Goal: Communication & Community: Answer question/provide support

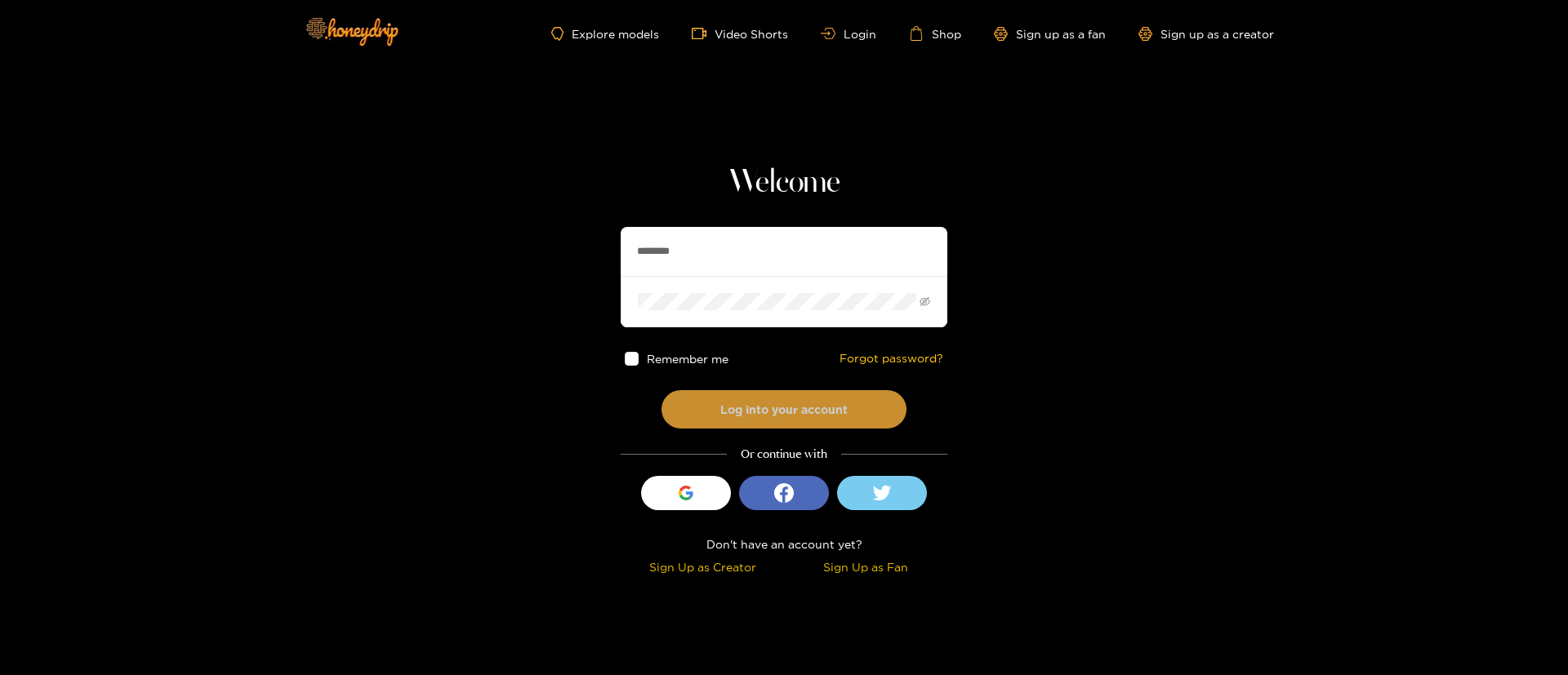
click at [794, 403] on button "Log into your account" at bounding box center [784, 409] width 245 height 38
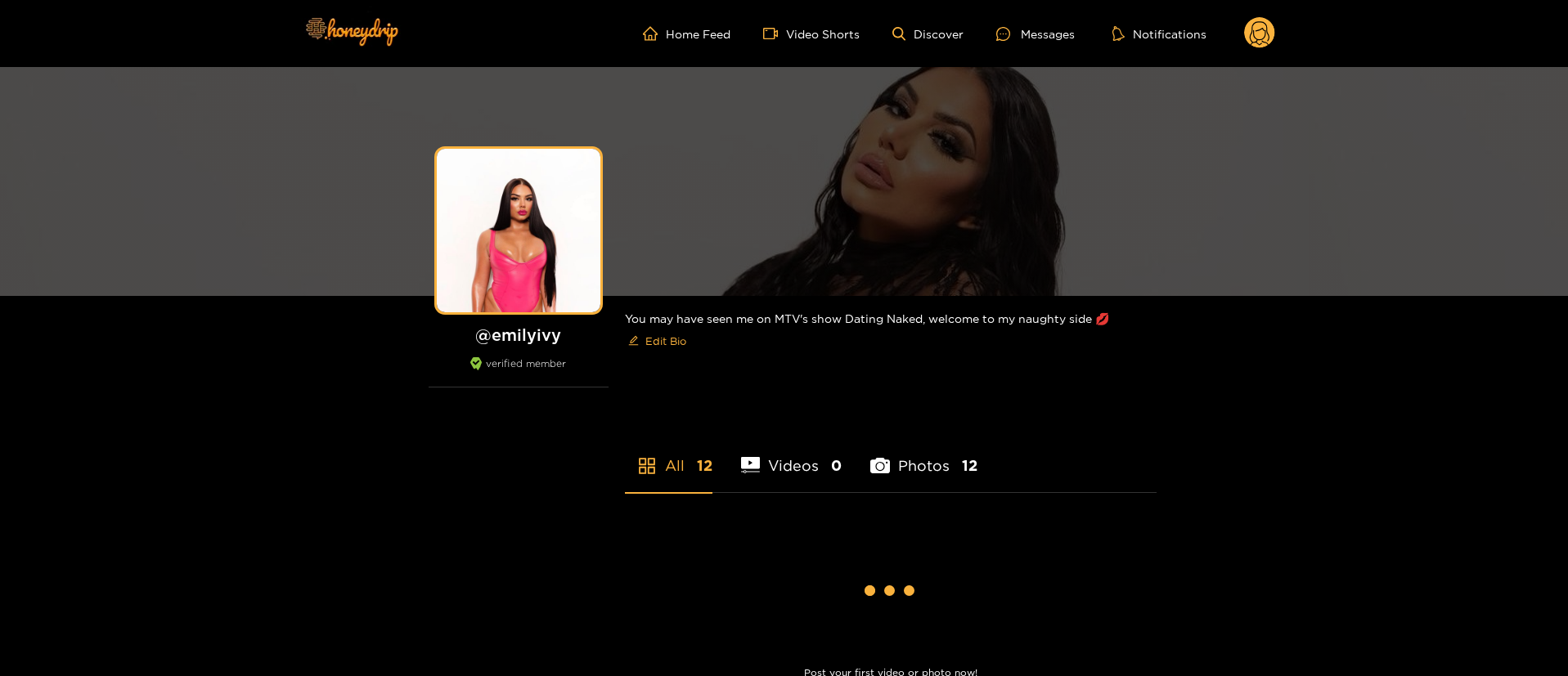
click at [1050, 28] on div "Messages" at bounding box center [1035, 34] width 78 height 19
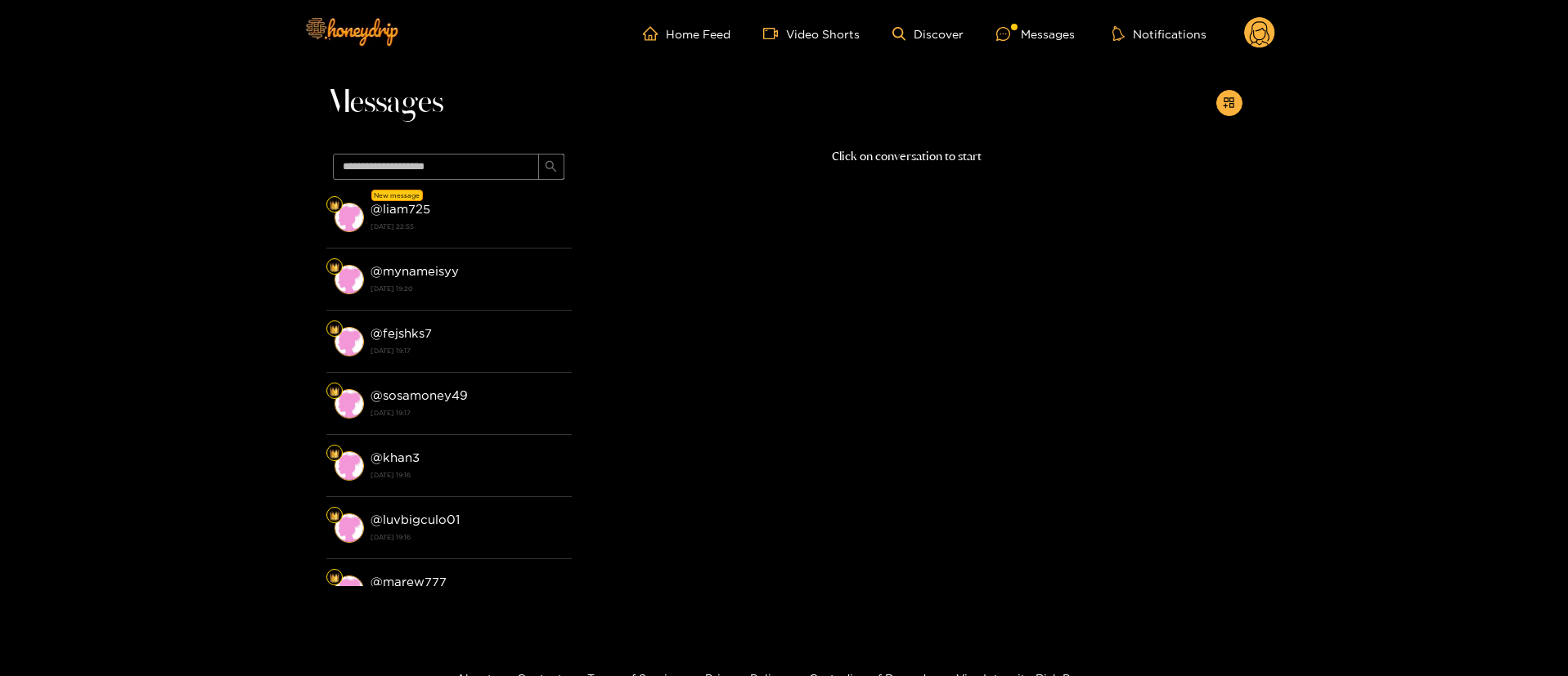
click at [484, 232] on strong "[DATE] 22:55" at bounding box center [467, 227] width 193 height 15
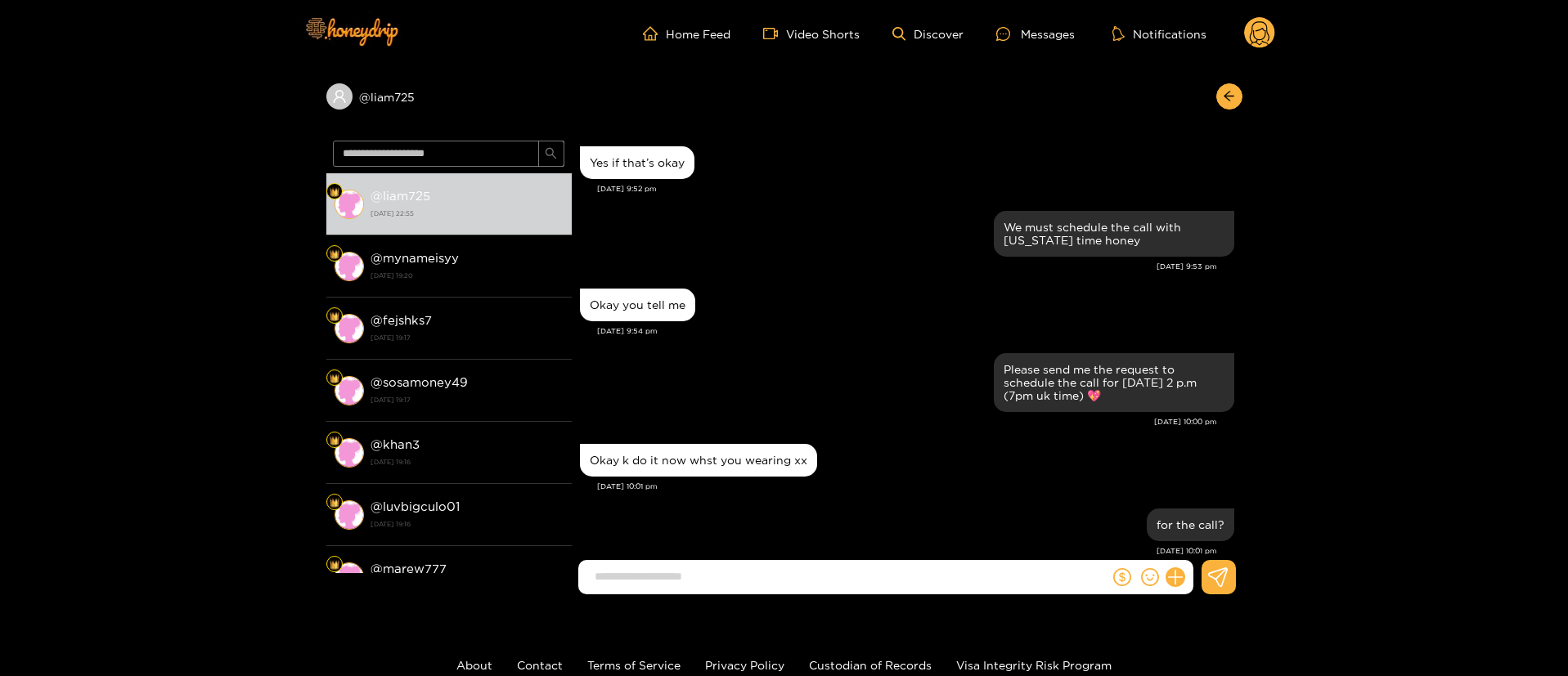
scroll to position [1446, 0]
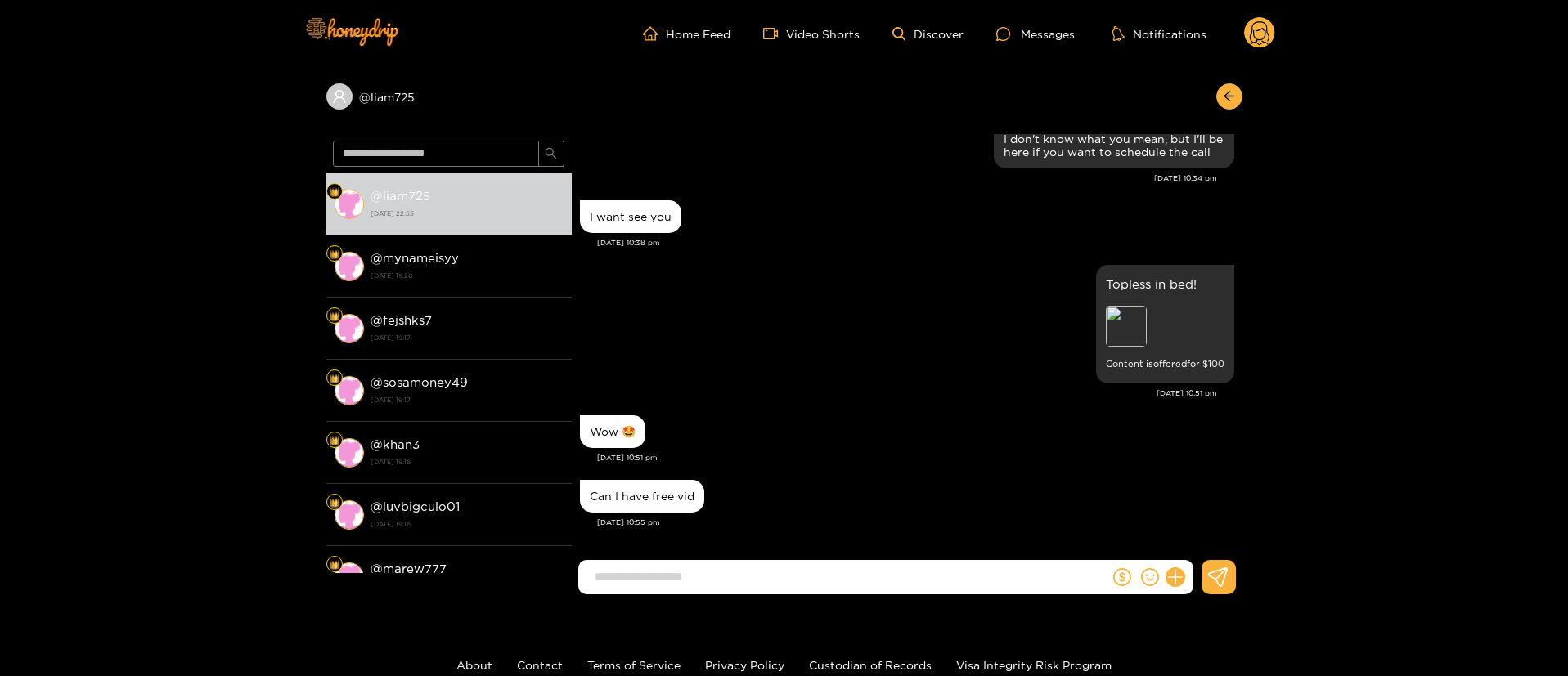
click at [885, 497] on div "Can I have free vid" at bounding box center [906, 495] width 654 height 40
click at [807, 592] on form at bounding box center [844, 576] width 531 height 35
click at [761, 591] on form at bounding box center [844, 576] width 531 height 35
click at [752, 573] on input at bounding box center [847, 576] width 523 height 27
paste input "**********"
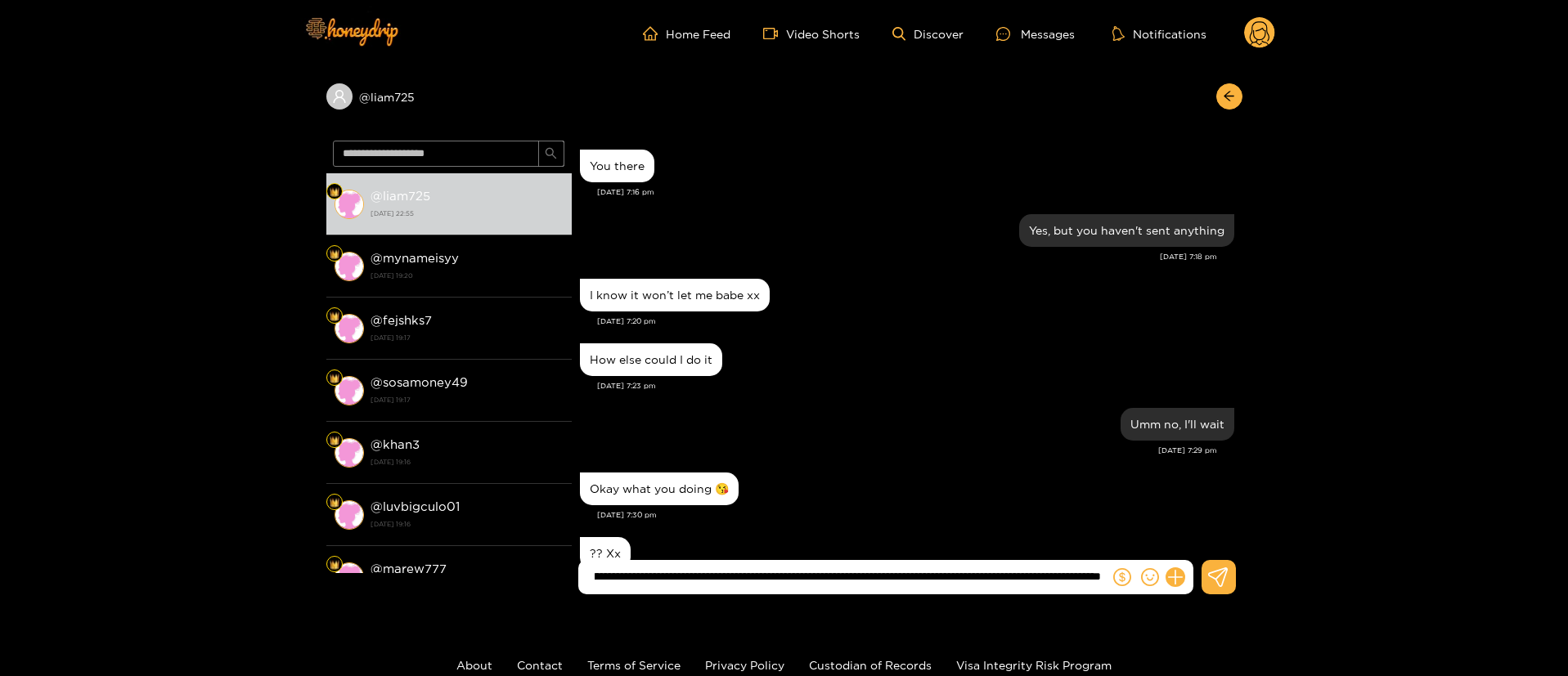
scroll to position [1474, 0]
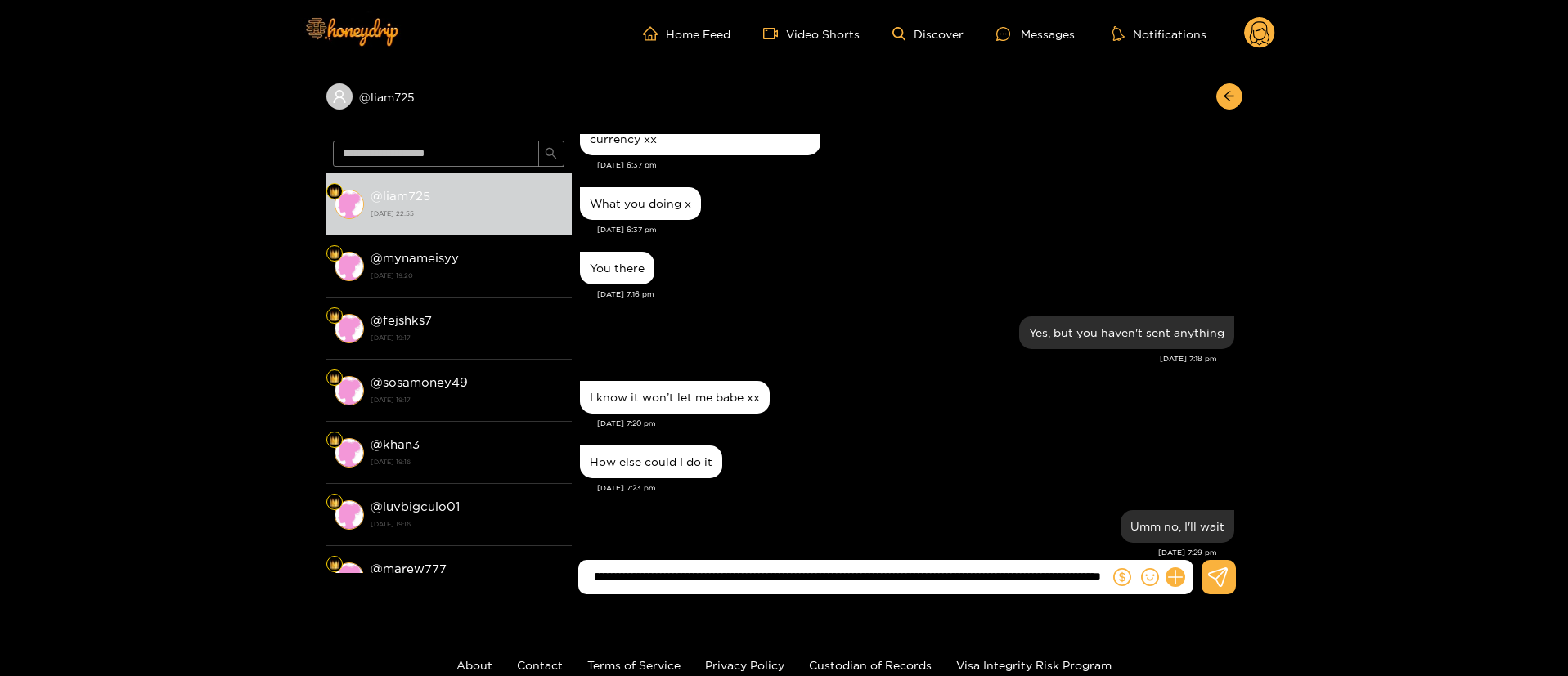
type input "**********"
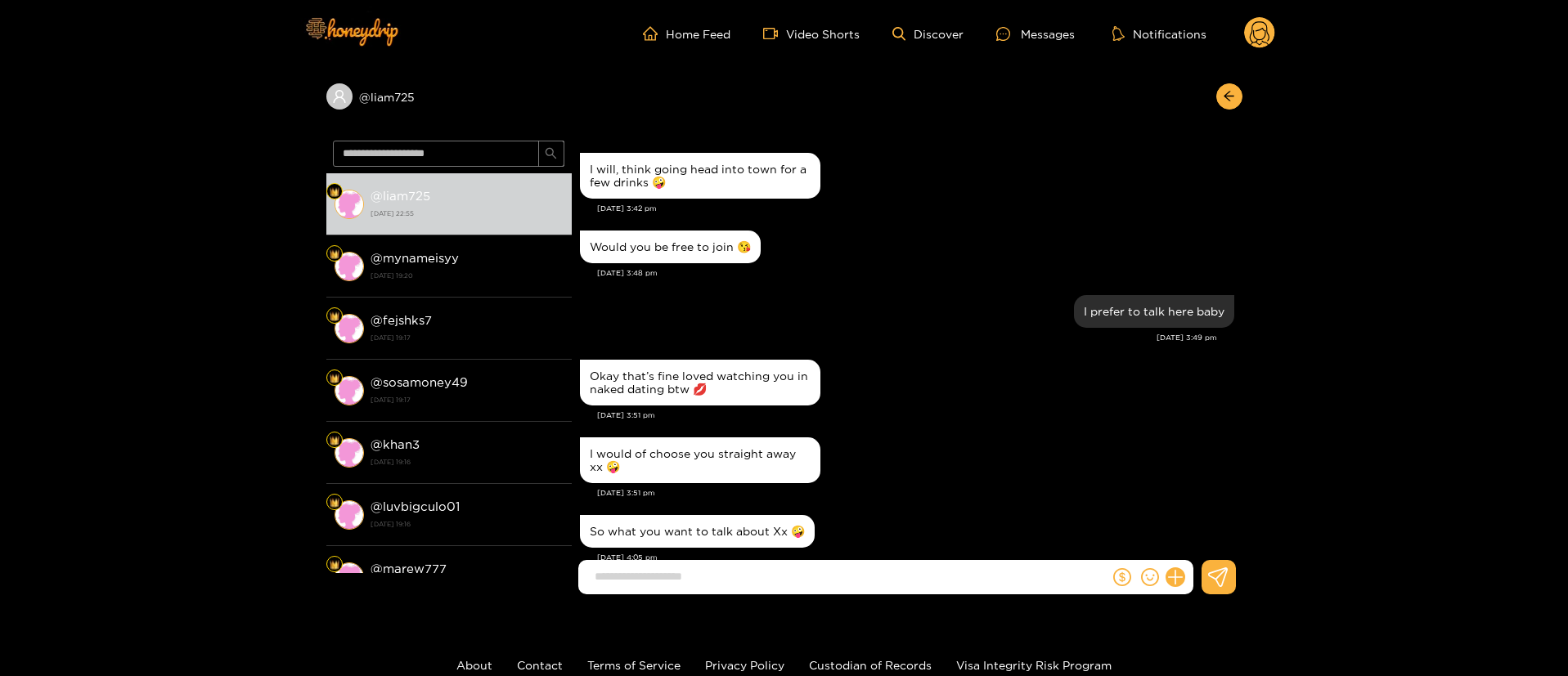
scroll to position [1874, 0]
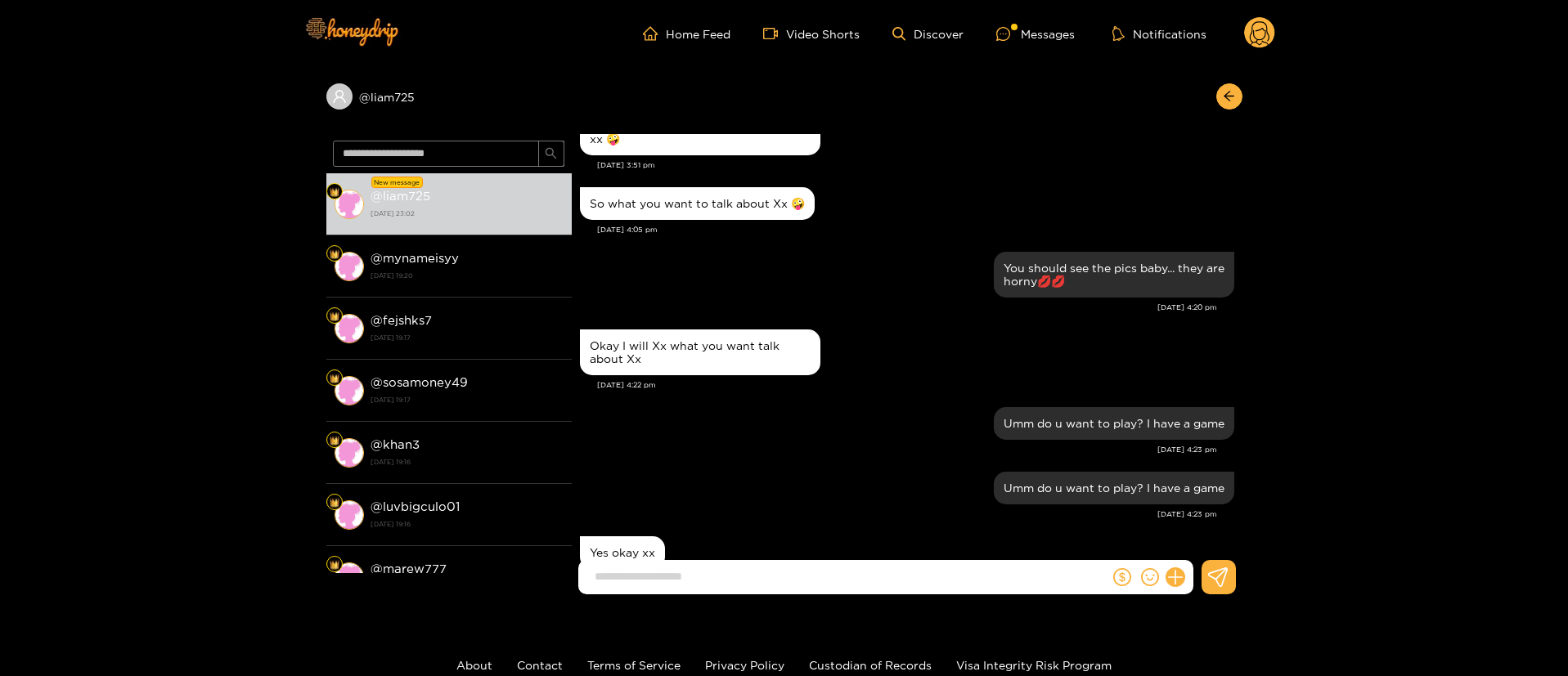
drag, startPoint x: 816, startPoint y: 382, endPoint x: 857, endPoint y: 364, distance: 44.8
click at [821, 377] on div "Okay I will Xx what you want talk about Xx" at bounding box center [906, 352] width 654 height 54
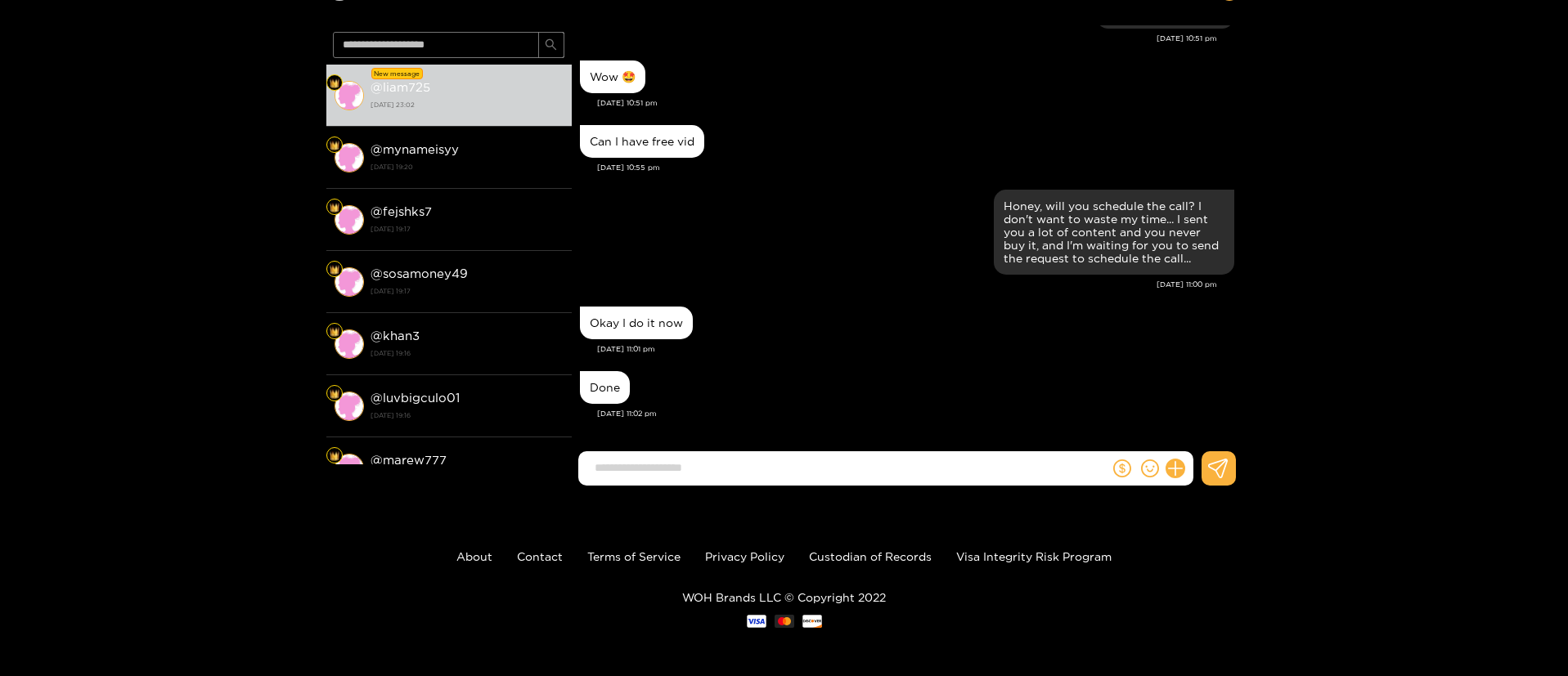
scroll to position [109, 0]
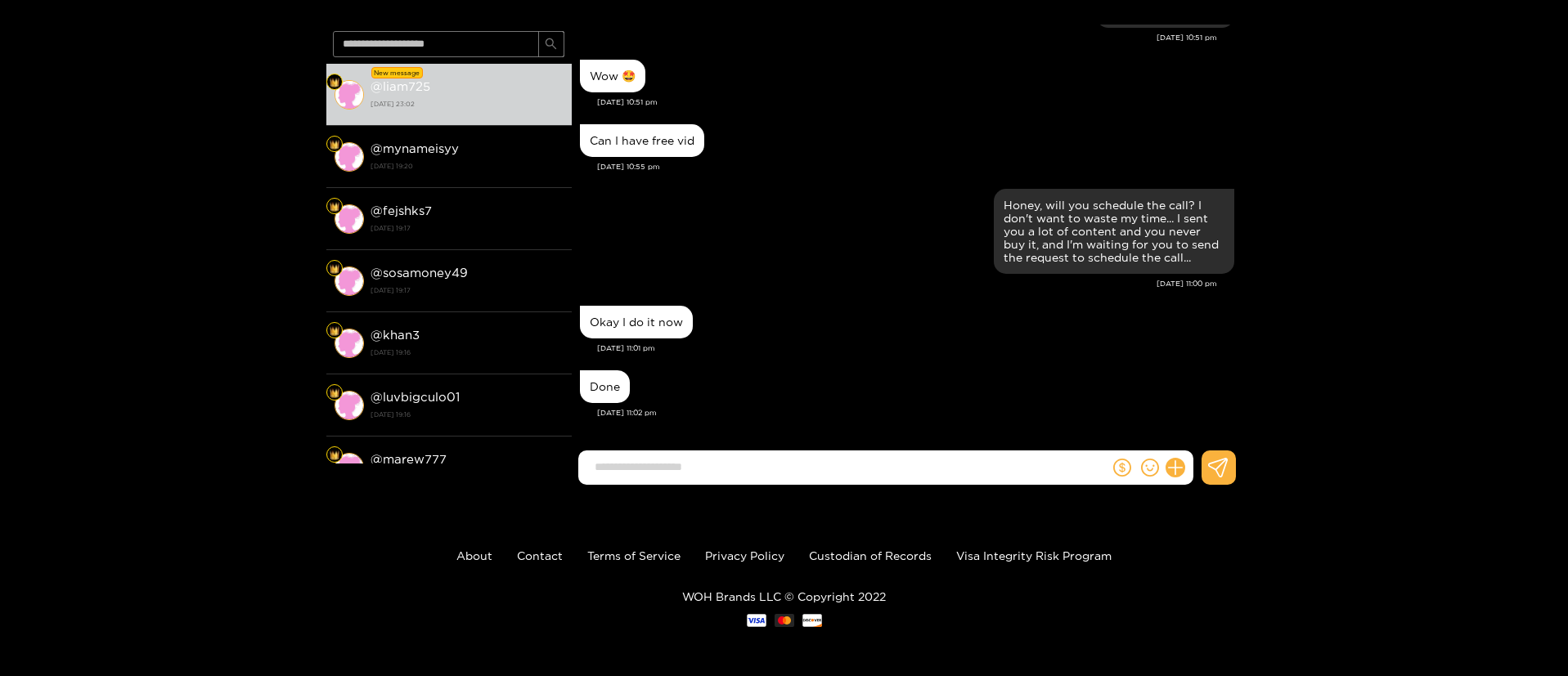
click at [854, 412] on div "[DATE] 11:02 pm" at bounding box center [915, 413] width 637 height 11
click at [1385, 222] on div "@ liam725 New message @ liam725 [DATE] 23:02 @ mynameisyy [DATE] 19:20 @ fejshk…" at bounding box center [784, 228] width 1568 height 541
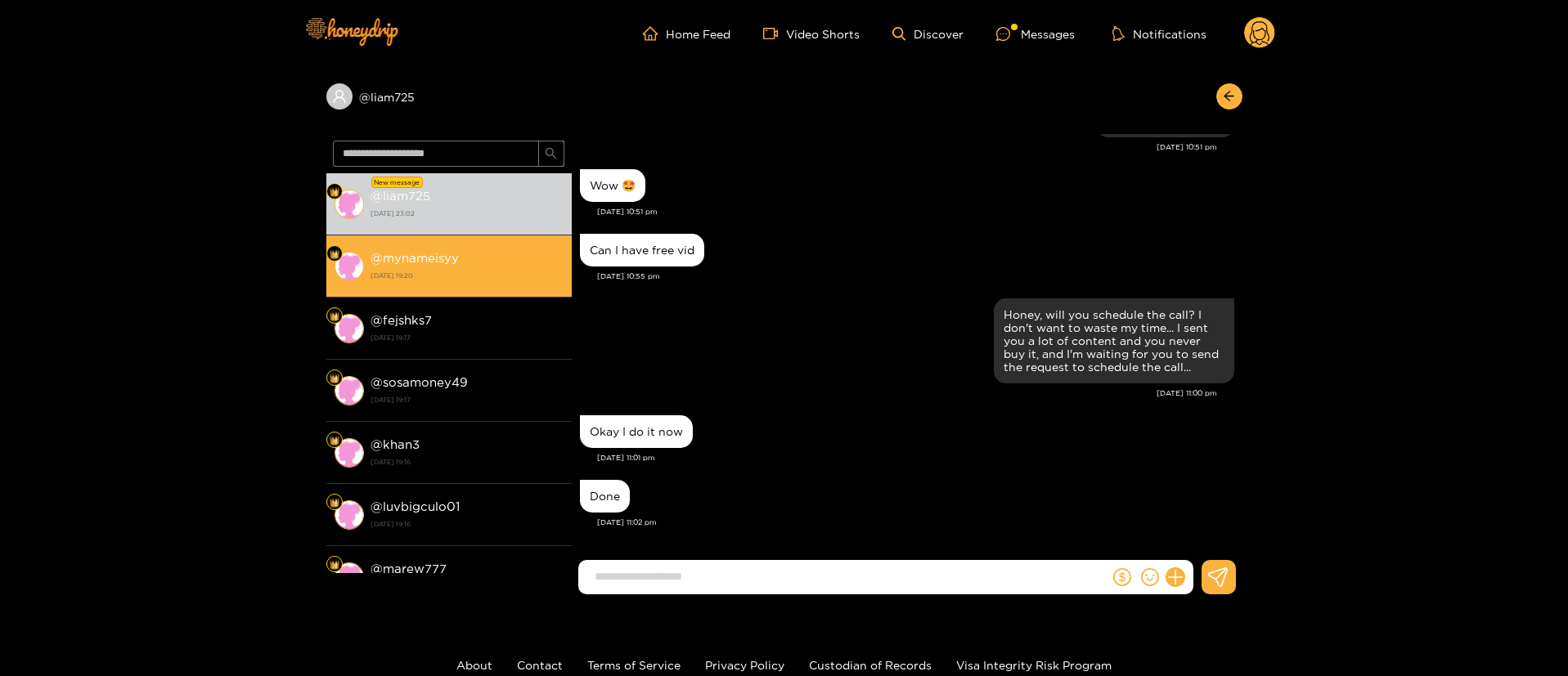
click at [534, 268] on strong "[DATE] 19:20" at bounding box center [467, 275] width 193 height 15
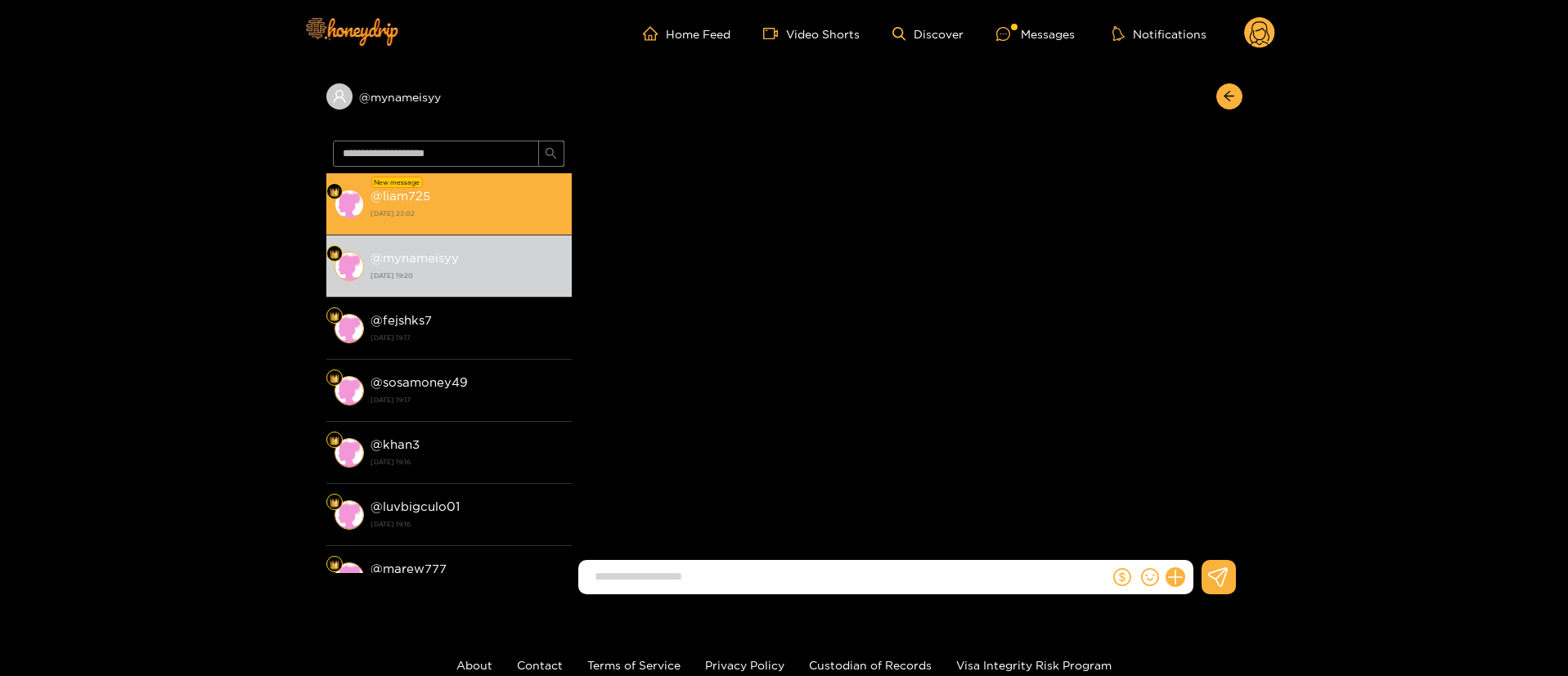
click at [517, 223] on li "New message @ liam725 [DATE] 23:02" at bounding box center [449, 204] width 245 height 62
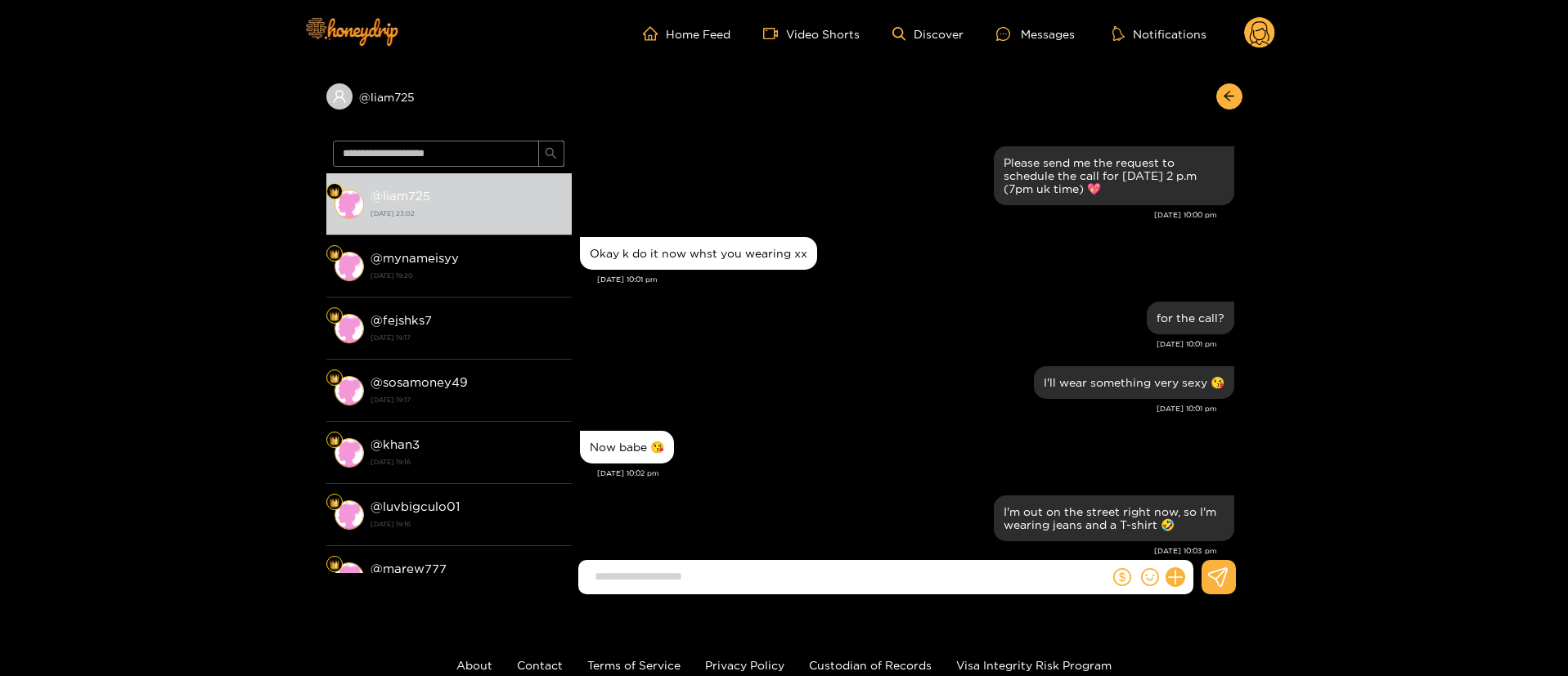
click at [1243, 184] on div "@ liam725 @ liam725 [DATE] 23:02 @ mynameisyy [DATE] 19:20 @ fejshks7 [DATE] 19…" at bounding box center [784, 337] width 1568 height 541
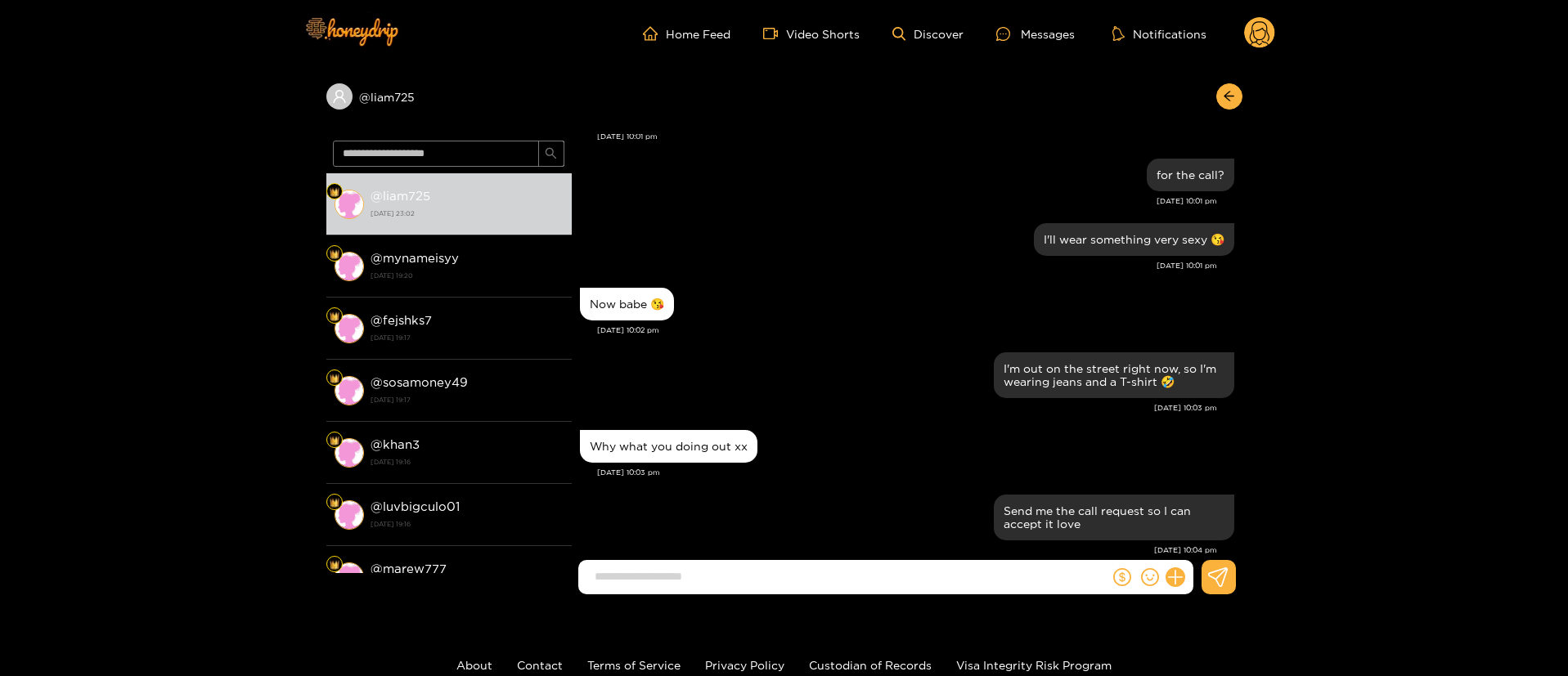
scroll to position [1486, 0]
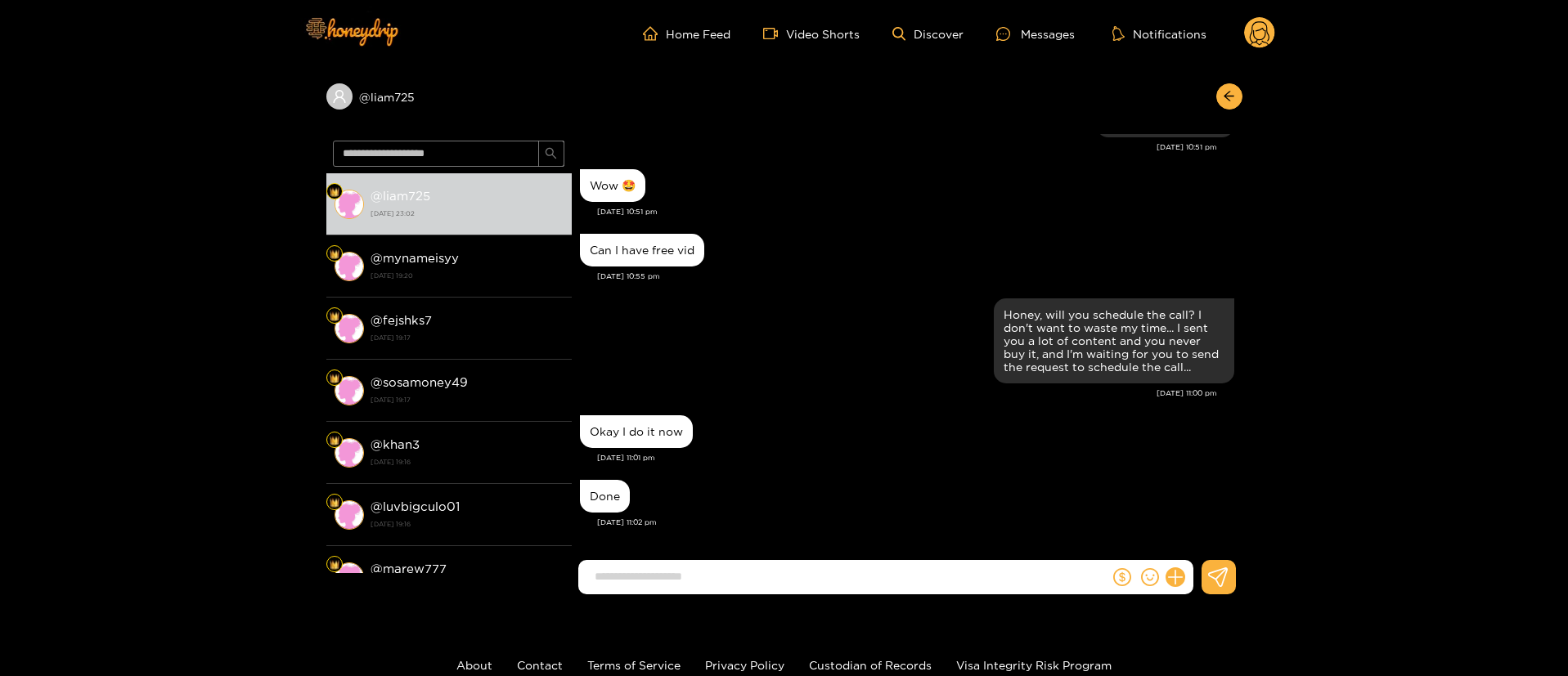
click at [816, 573] on input at bounding box center [847, 576] width 523 height 27
paste input "**********"
type input "**********"
click at [858, 454] on div "[DATE] 11:01 pm" at bounding box center [915, 458] width 637 height 11
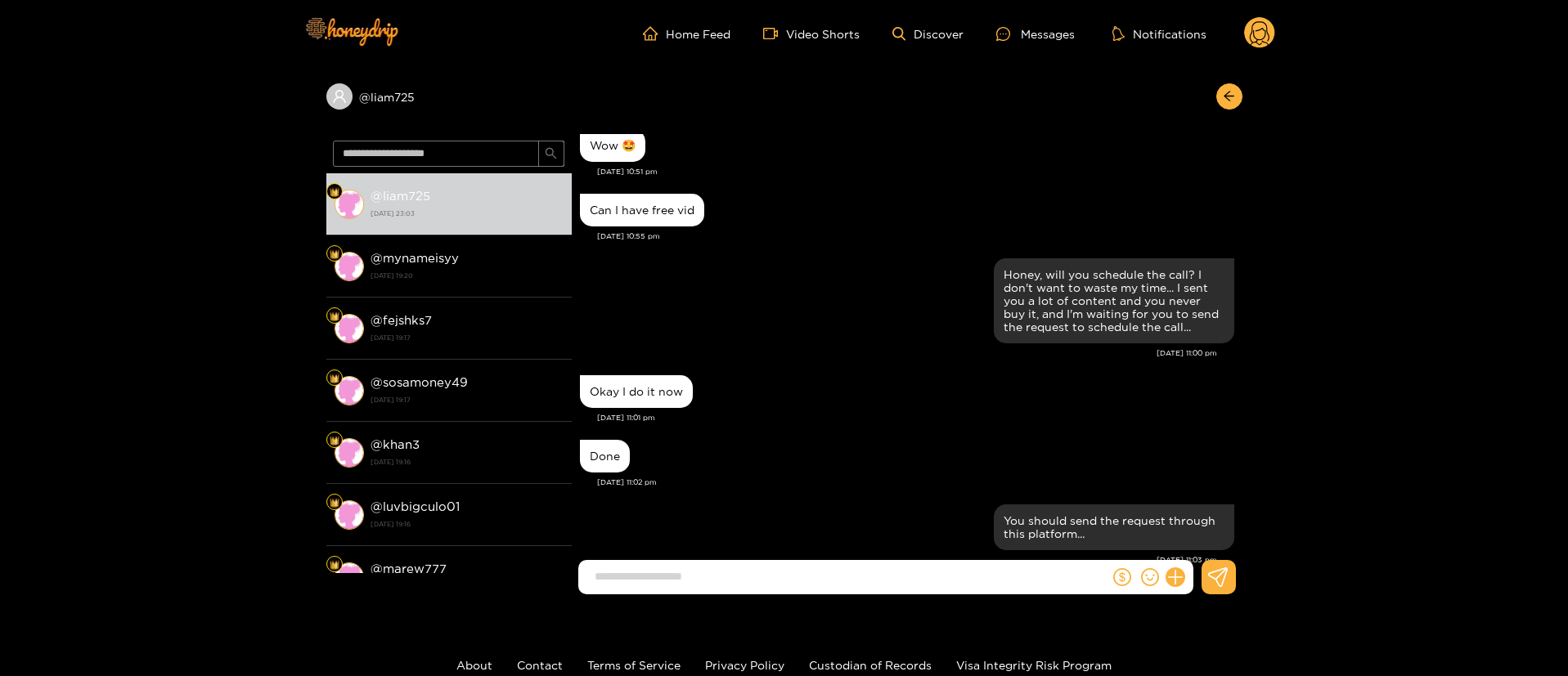
scroll to position [1563, 0]
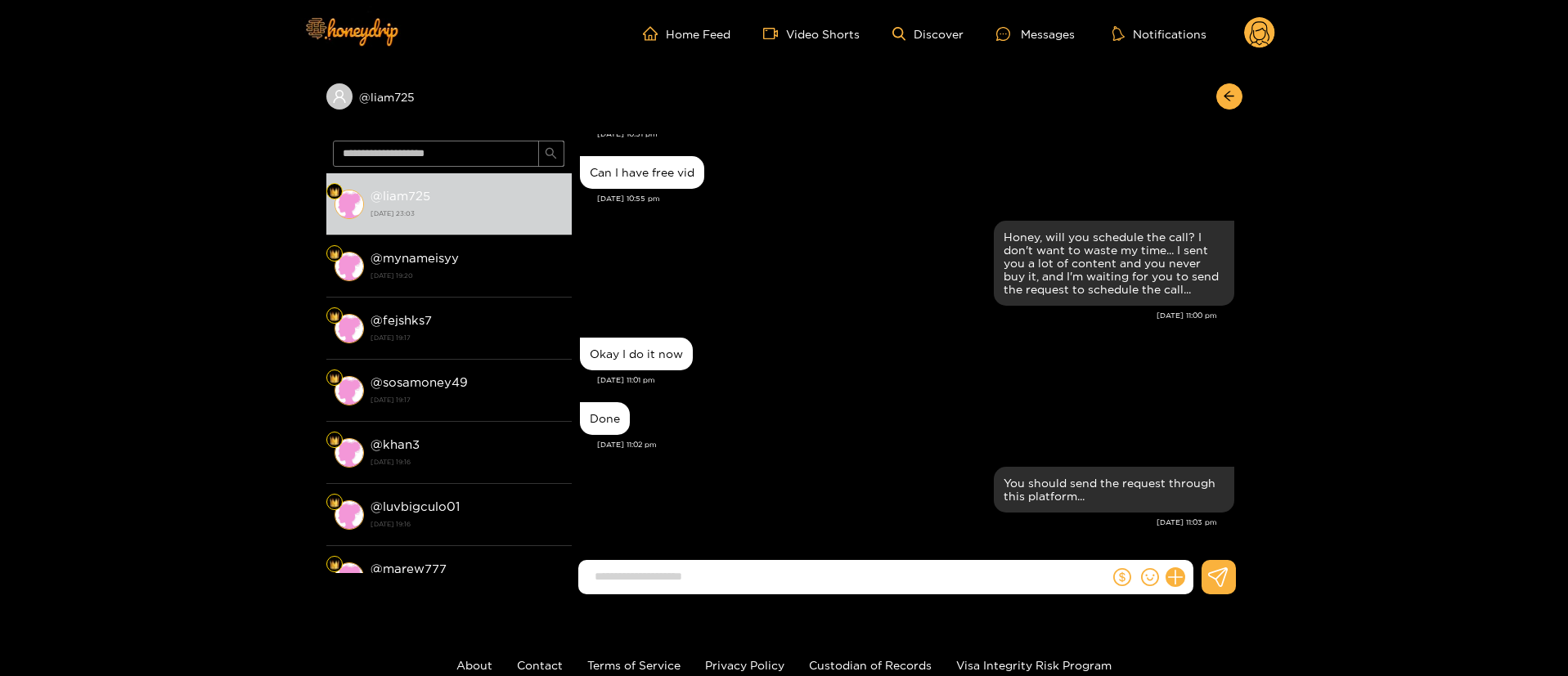
click at [888, 354] on div "Okay I do it now" at bounding box center [906, 354] width 654 height 40
click at [848, 429] on div "Done" at bounding box center [906, 417] width 654 height 40
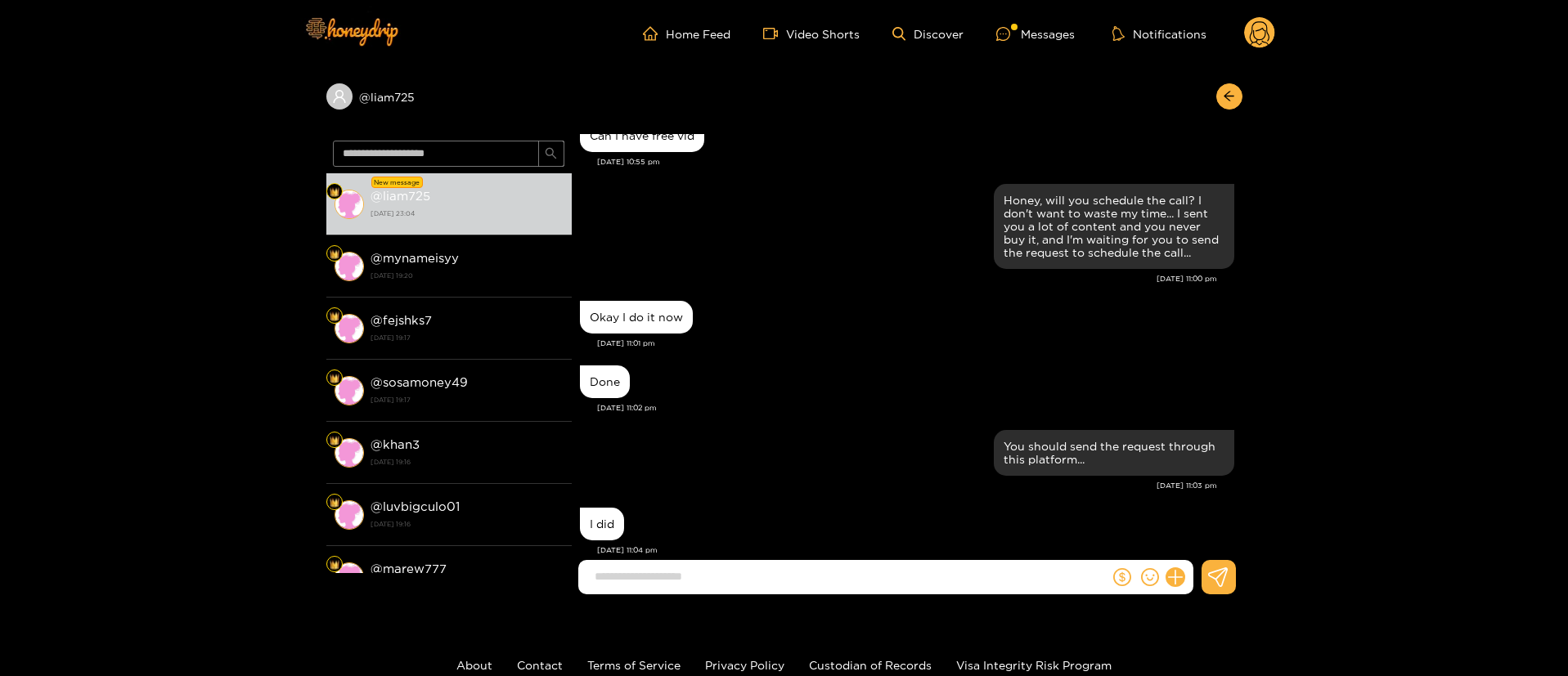
scroll to position [1627, 0]
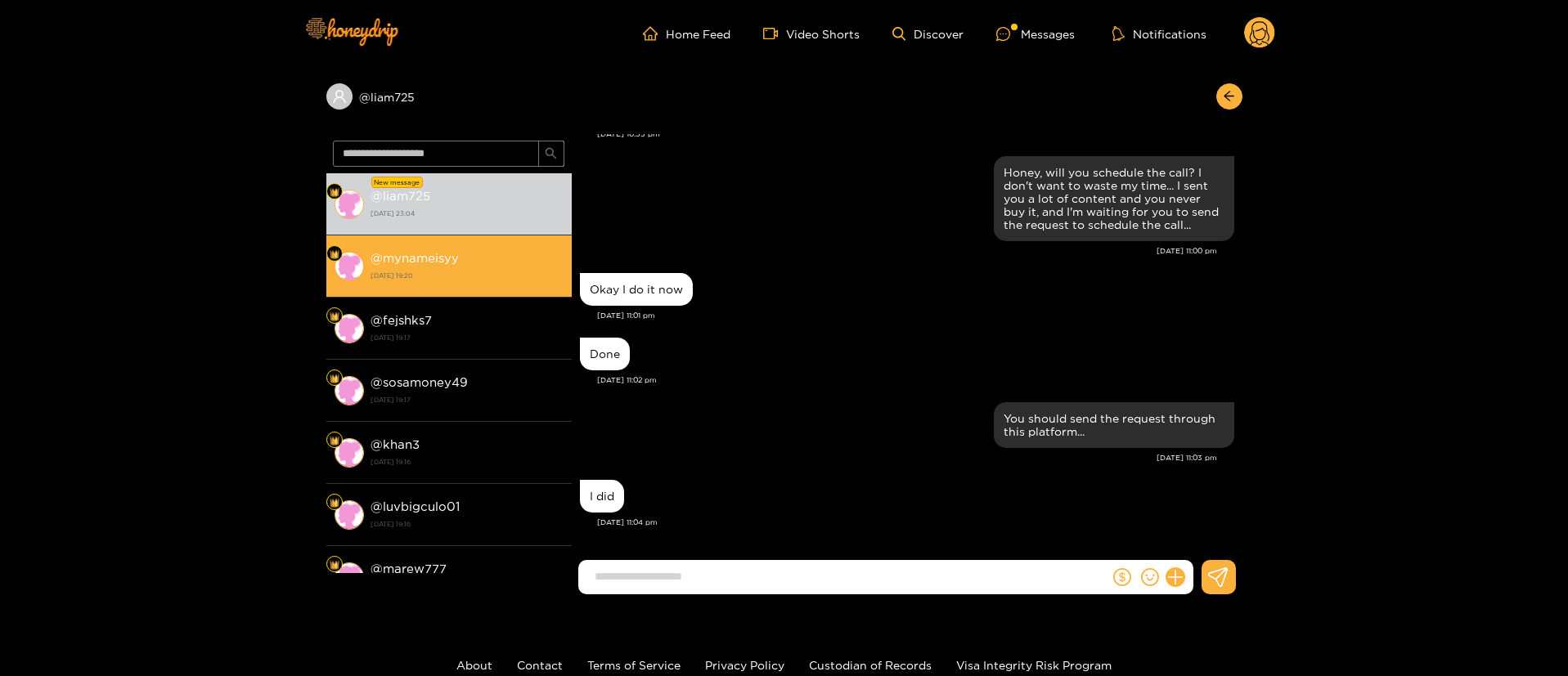
click at [474, 288] on li "@ mynameisyy [DATE] 19:20" at bounding box center [449, 266] width 245 height 62
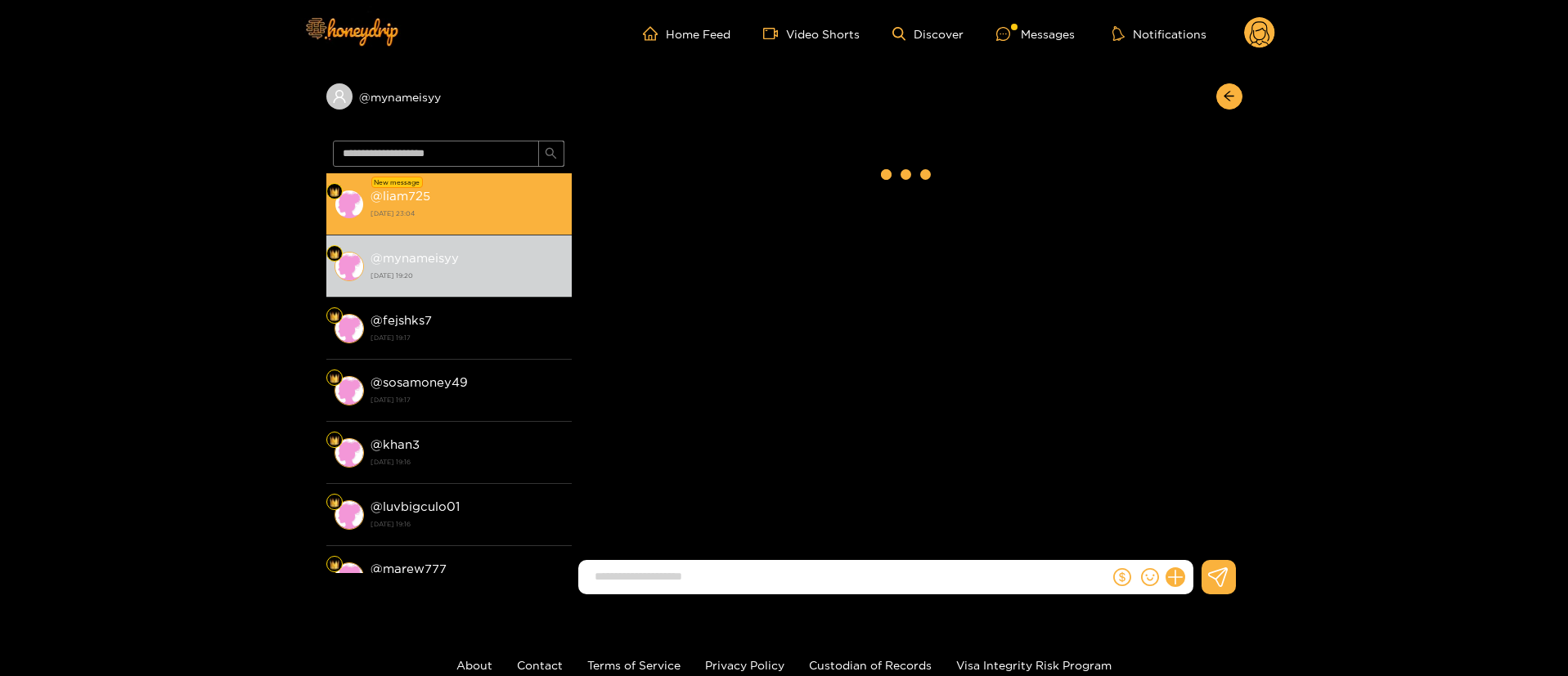
click at [480, 212] on strong "[DATE] 23:04" at bounding box center [467, 213] width 193 height 15
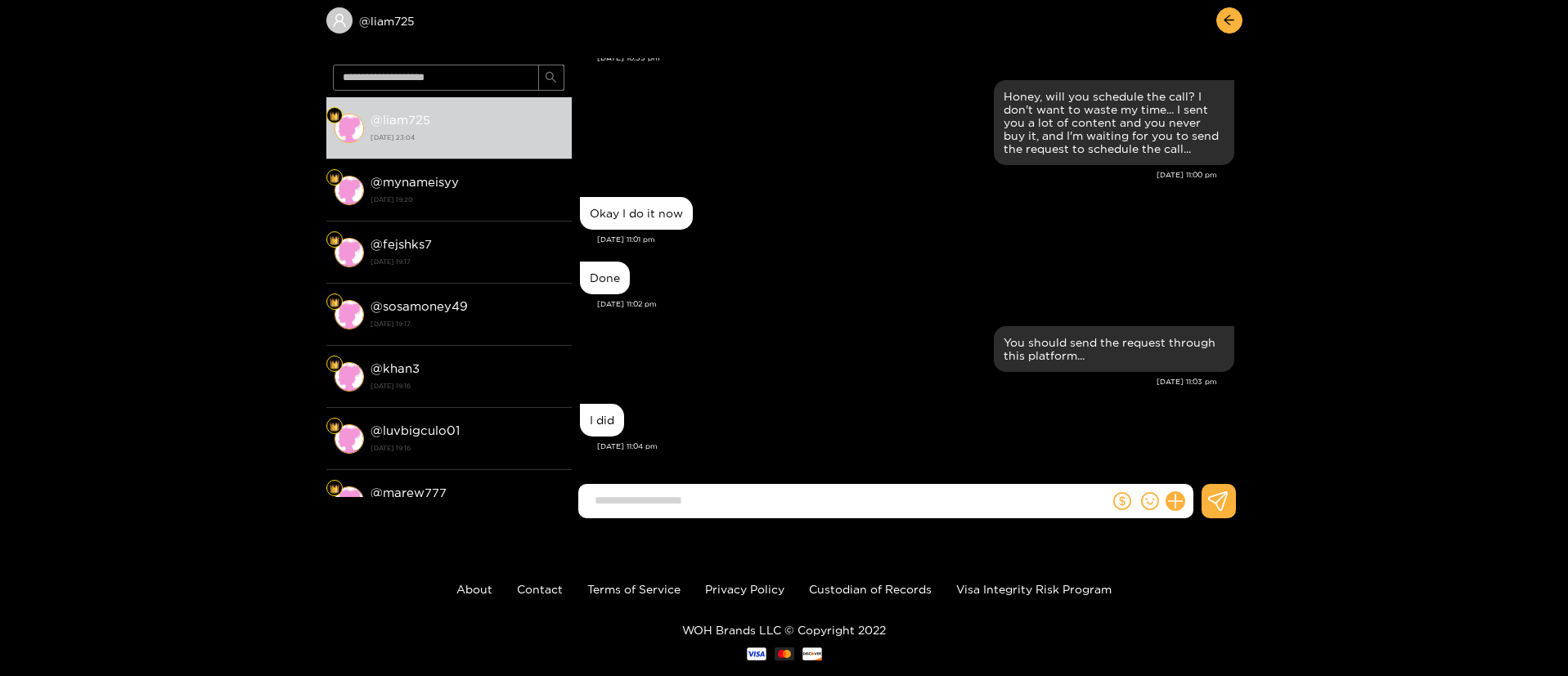
scroll to position [109, 0]
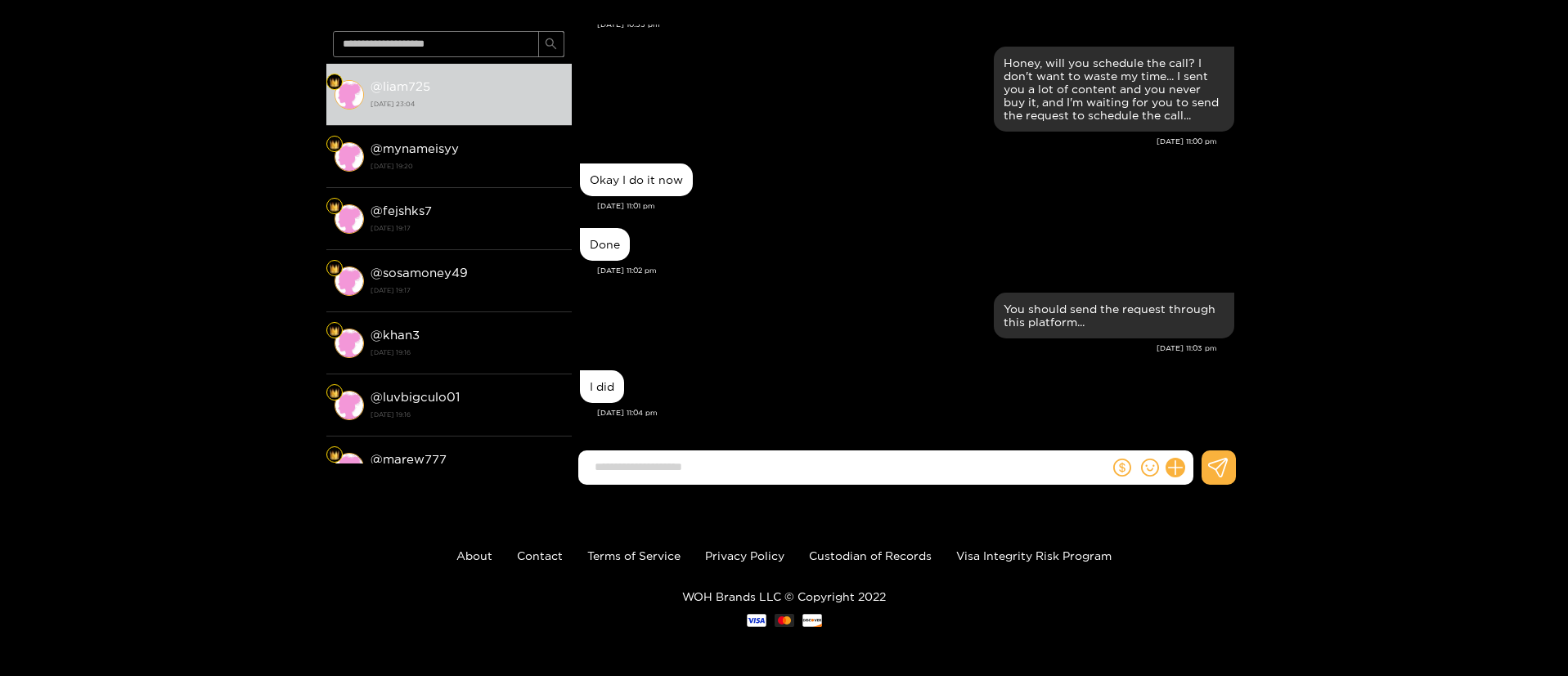
click at [796, 289] on div "You should send the request through this platform..." at bounding box center [906, 315] width 654 height 54
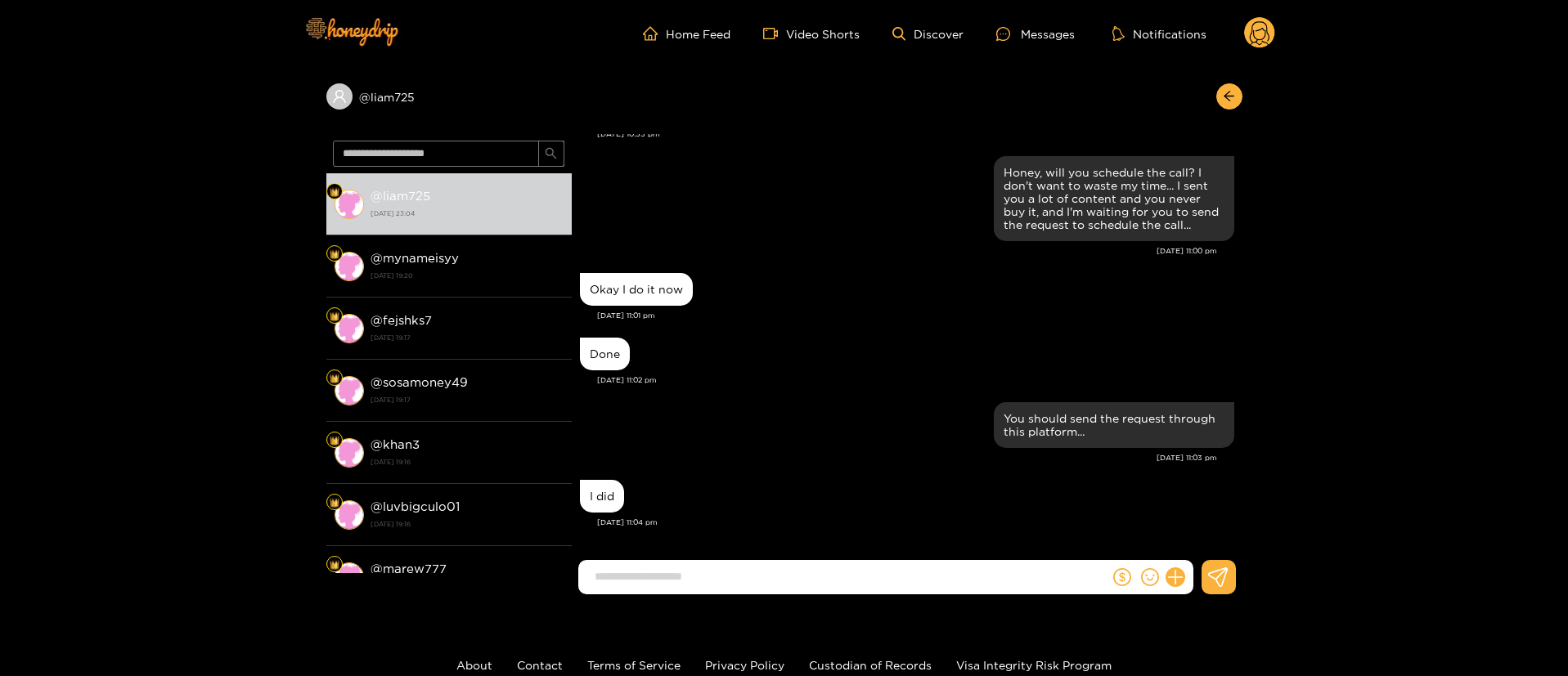
click at [870, 291] on div "Okay I do it now" at bounding box center [906, 289] width 654 height 40
click at [745, 595] on div at bounding box center [907, 583] width 671 height 47
click at [729, 578] on input at bounding box center [847, 576] width 523 height 27
type input "**********"
drag, startPoint x: 1214, startPoint y: 92, endPoint x: 1232, endPoint y: 72, distance: 26.9
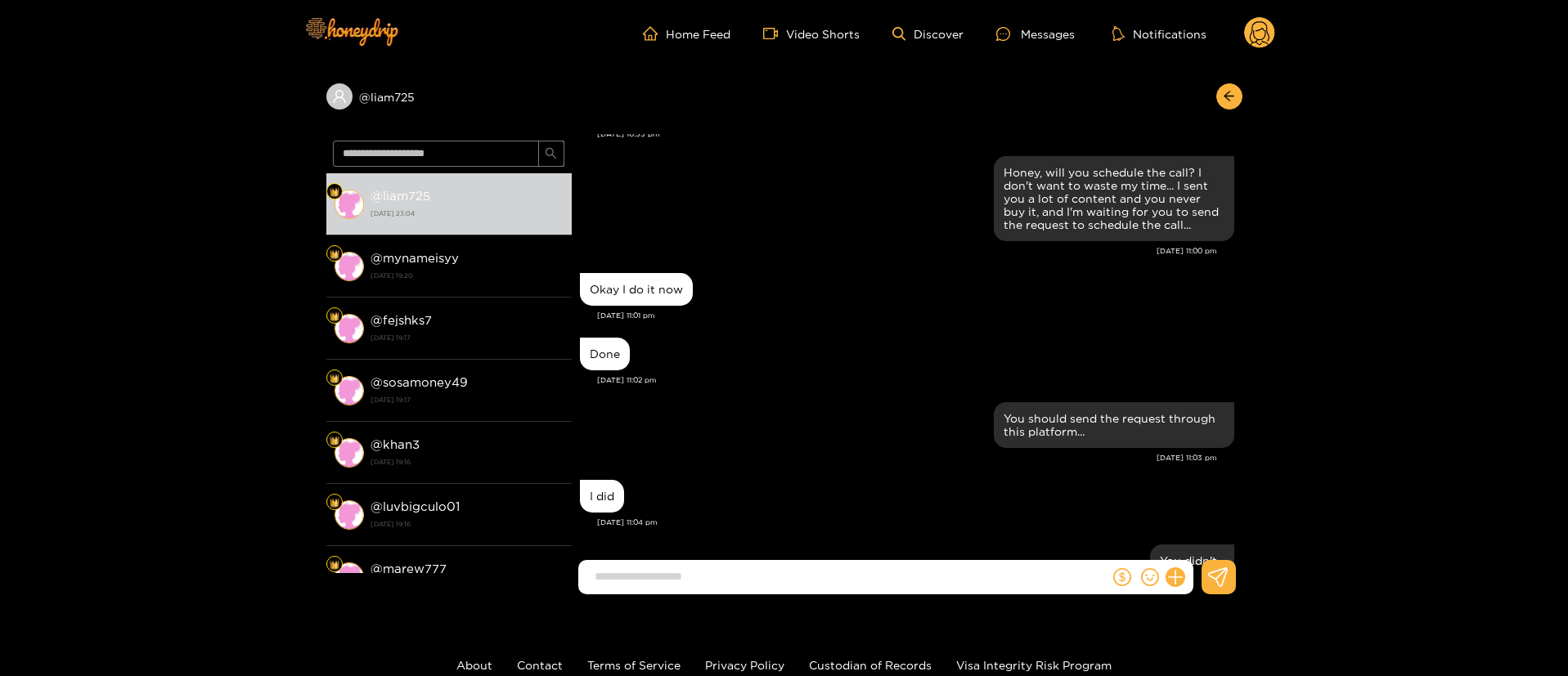
click at [1215, 92] on div at bounding box center [1225, 97] width 35 height 26
click at [1233, 89] on button "button" at bounding box center [1229, 97] width 26 height 26
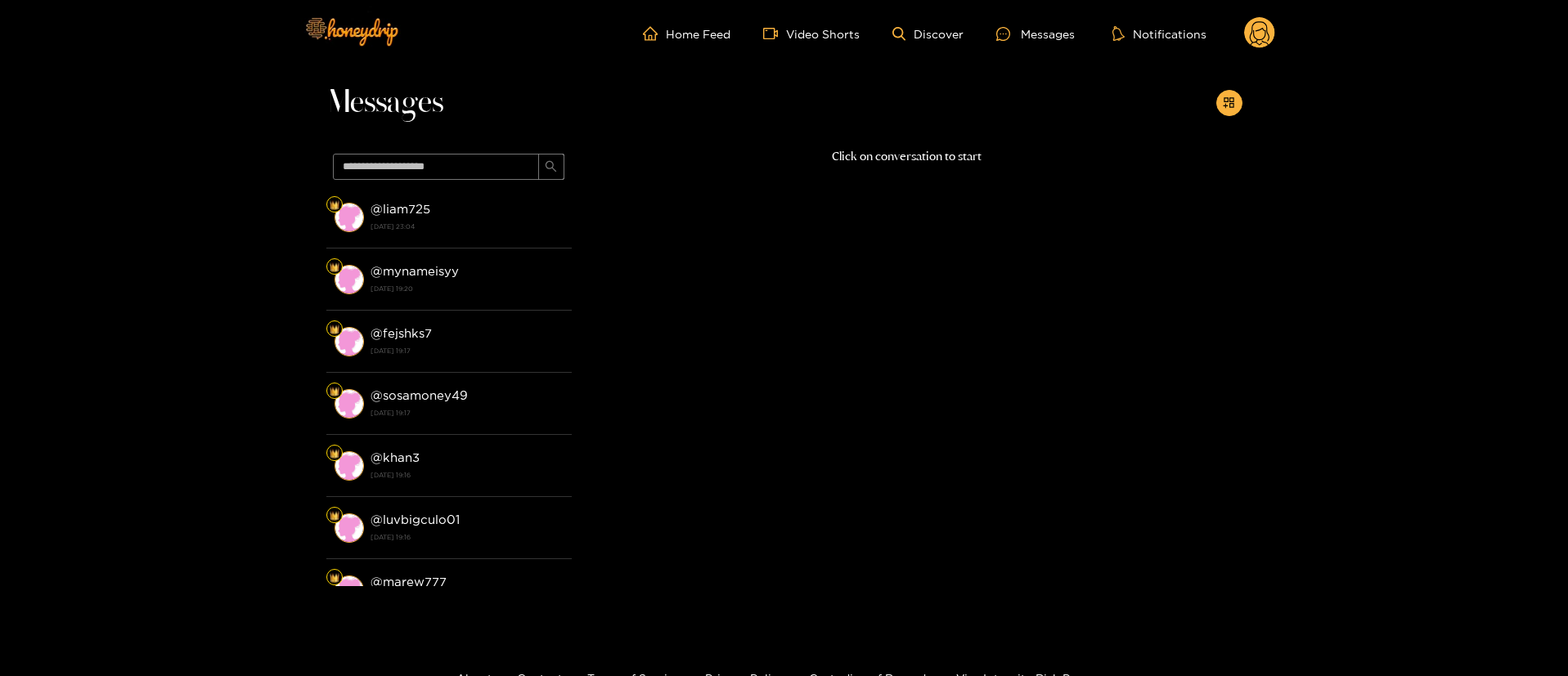
click at [1263, 40] on circle at bounding box center [1259, 32] width 31 height 31
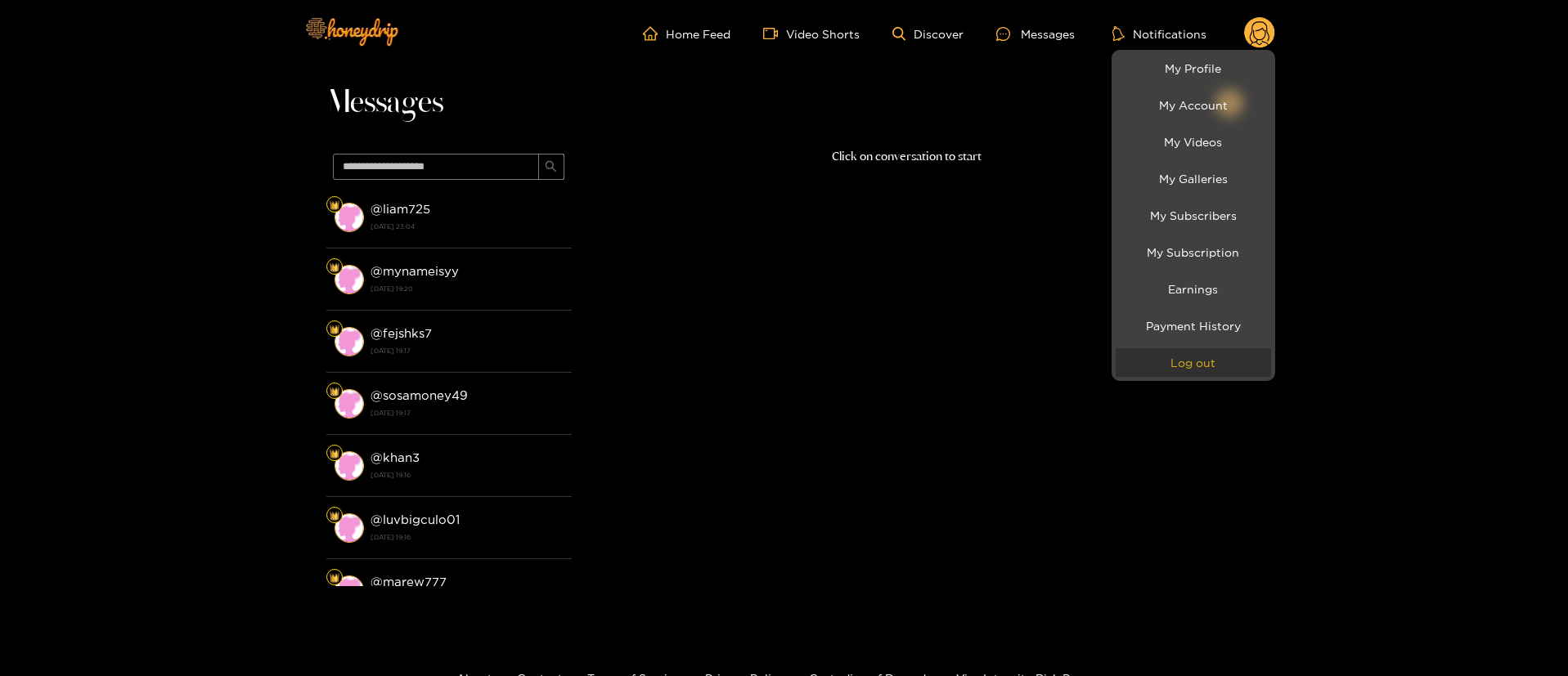
click at [1193, 364] on button "Log out" at bounding box center [1193, 362] width 155 height 28
